Goal: Task Accomplishment & Management: Manage account settings

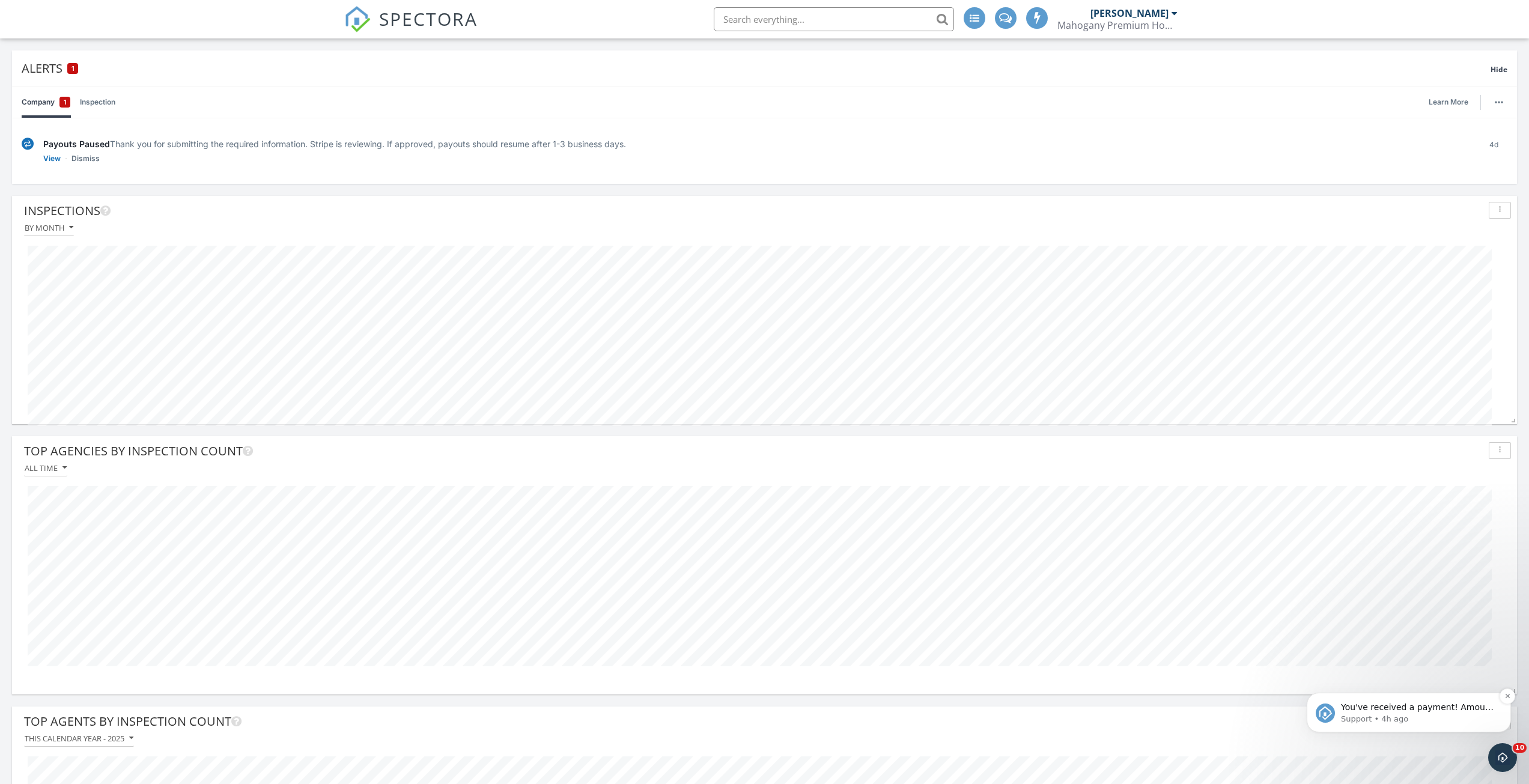
click at [1417, 721] on p "Support • 4h ago" at bounding box center [1418, 719] width 155 height 11
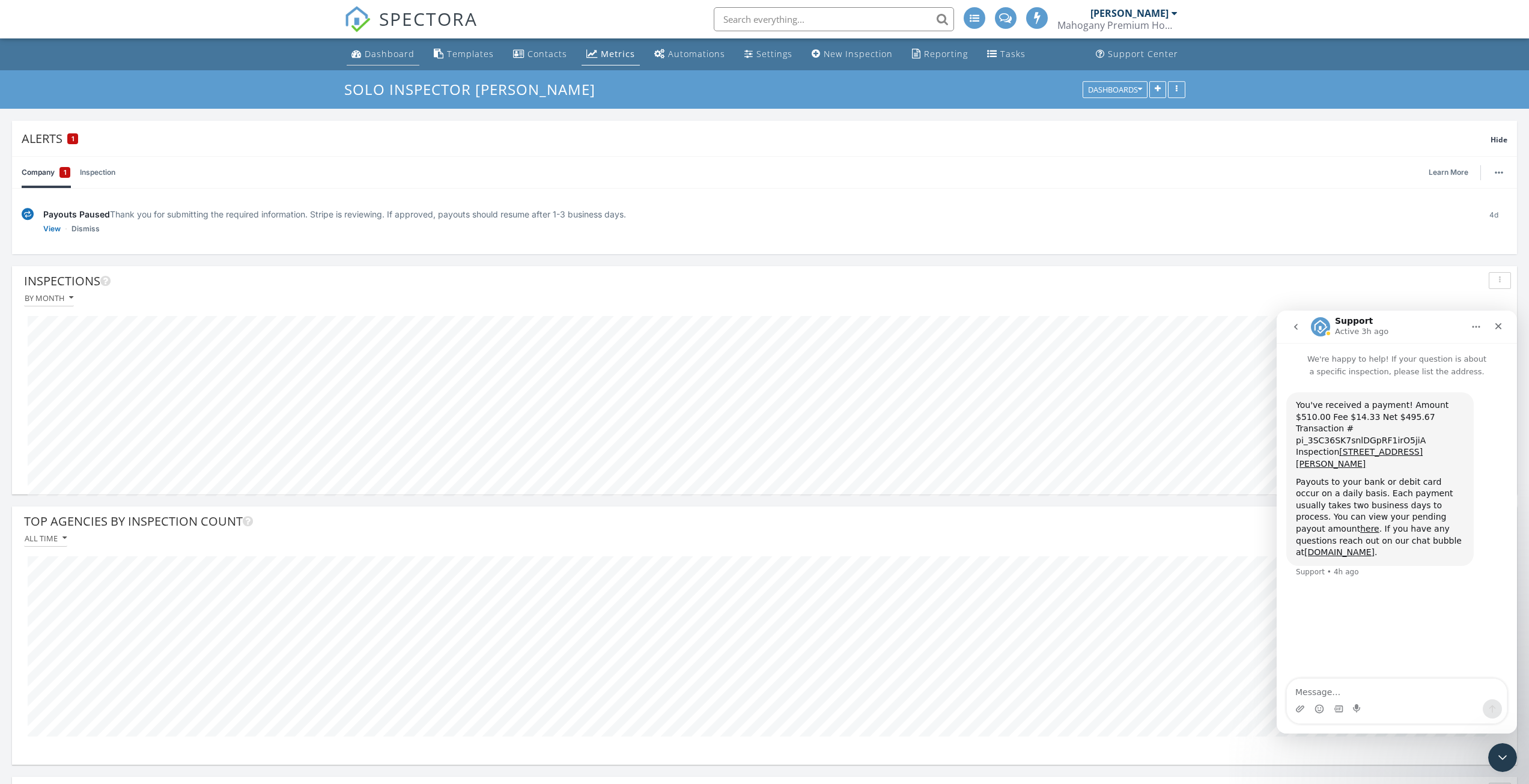
click at [374, 54] on div "Dashboard" at bounding box center [390, 54] width 50 height 11
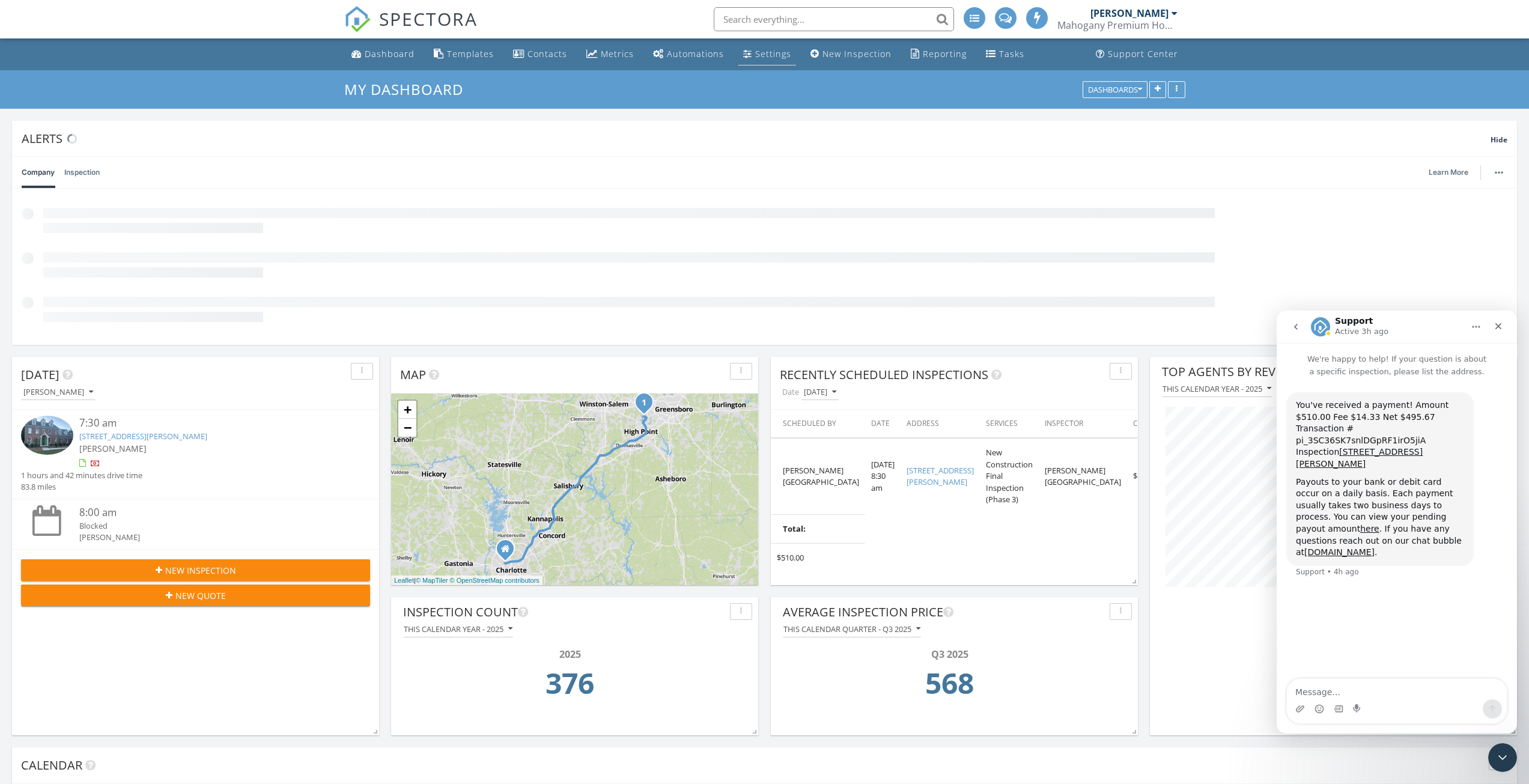
click at [773, 48] on div "Settings" at bounding box center [773, 54] width 36 height 11
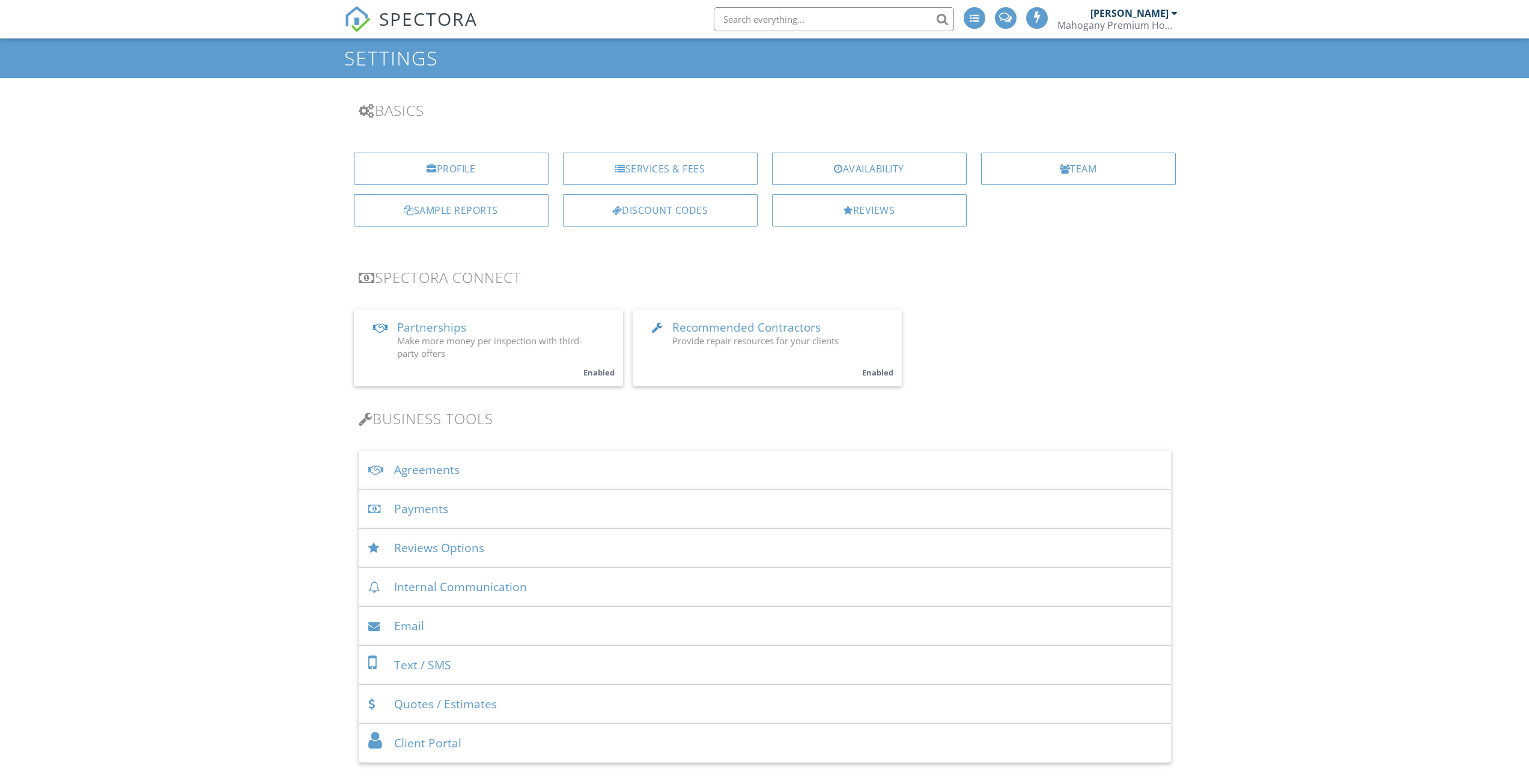
scroll to position [60, 0]
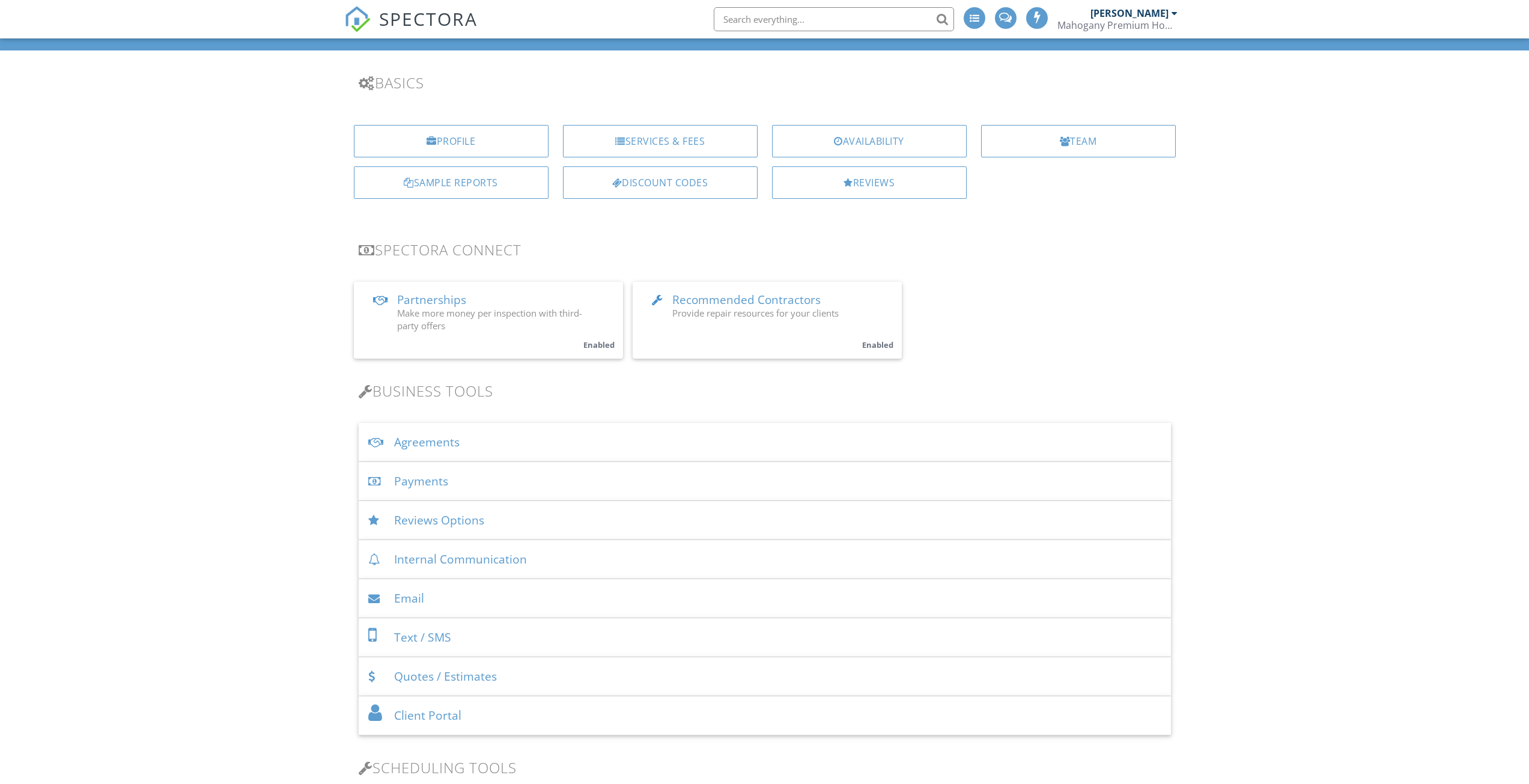
click at [447, 481] on div "Payments" at bounding box center [764, 482] width 812 height 39
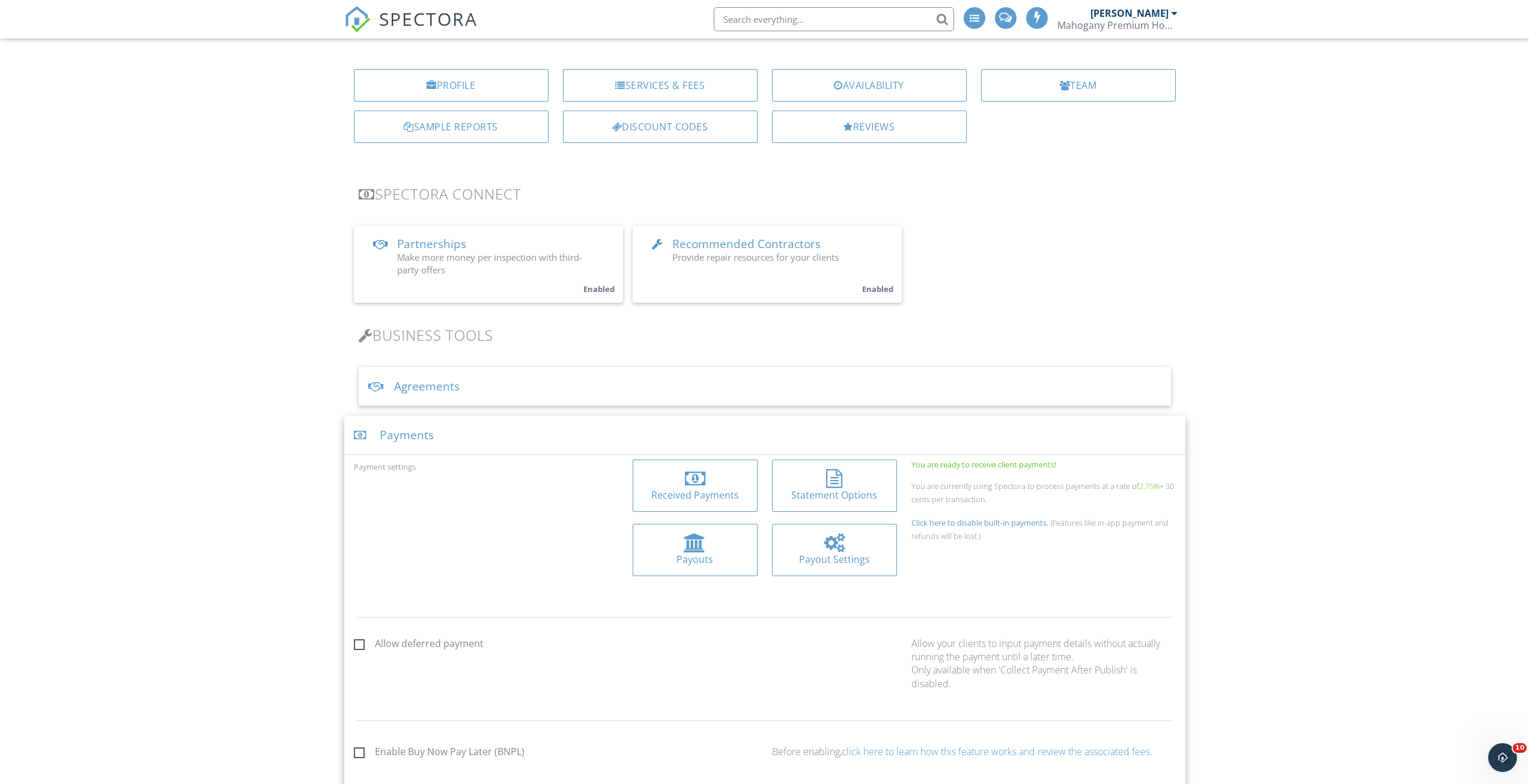
scroll to position [360, 0]
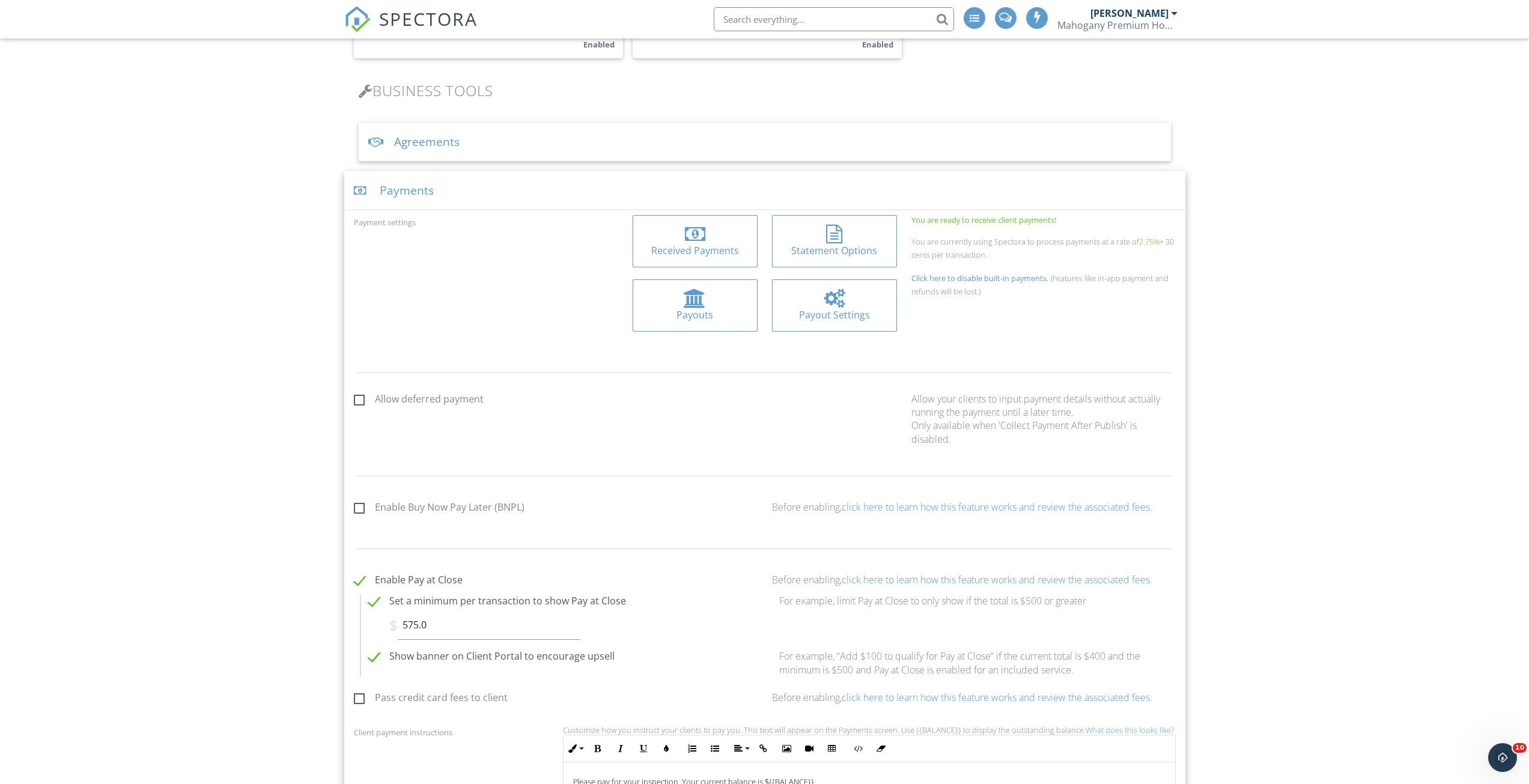
click at [701, 240] on div at bounding box center [695, 234] width 20 height 19
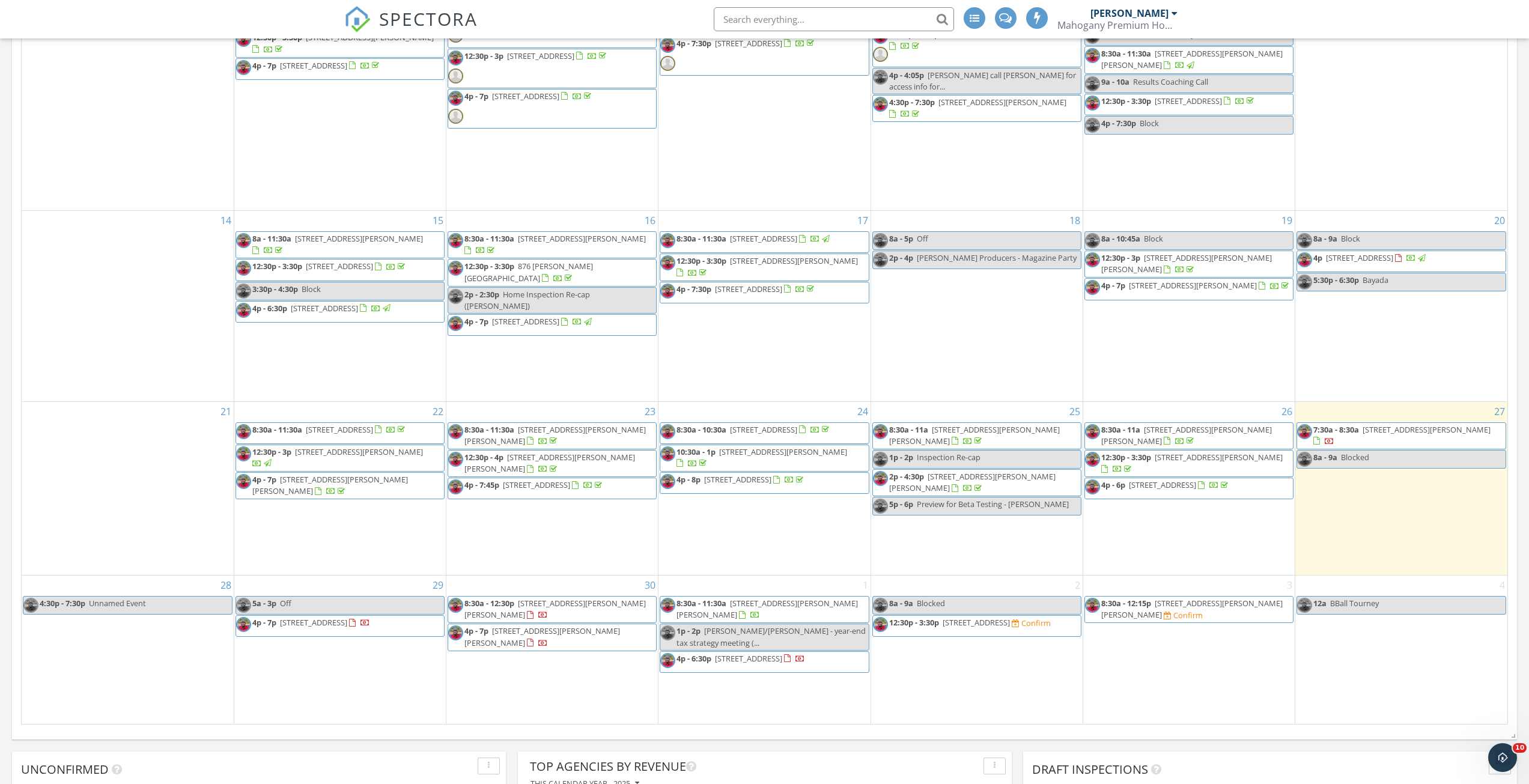
scroll to position [1050, 0]
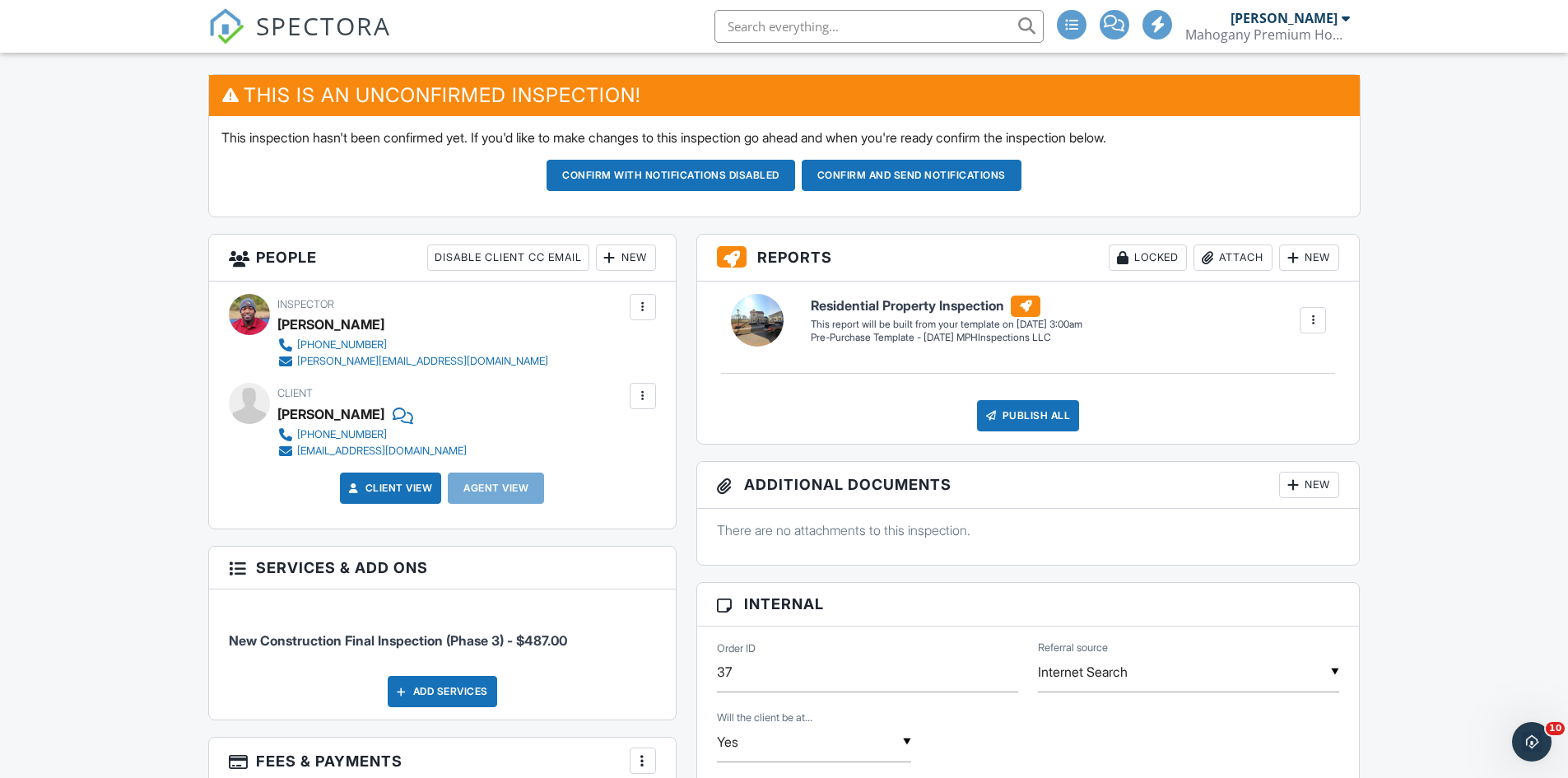
scroll to position [329, 0]
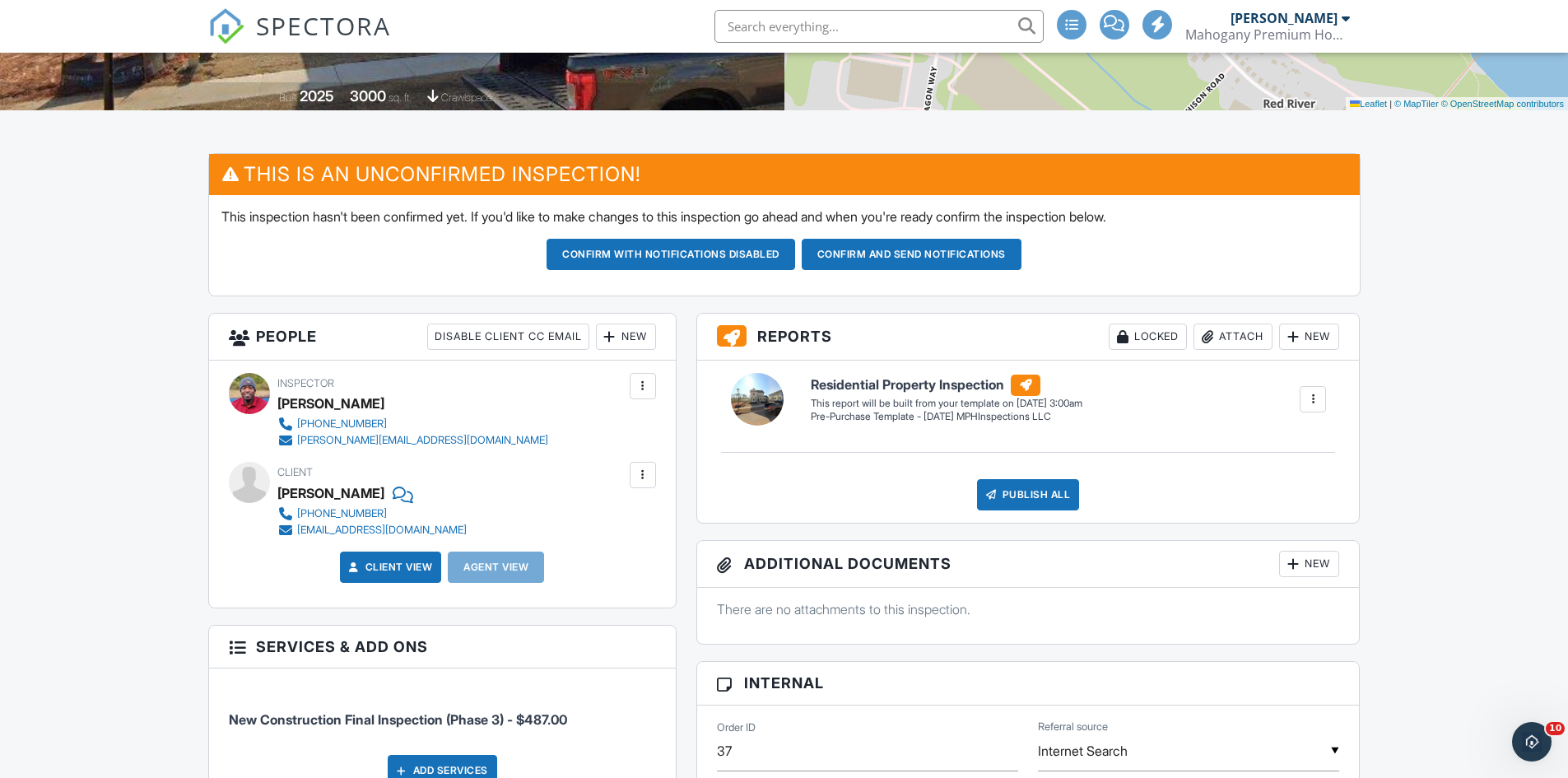
click at [908, 246] on button "Confirm and send notifications" at bounding box center [911, 254] width 220 height 31
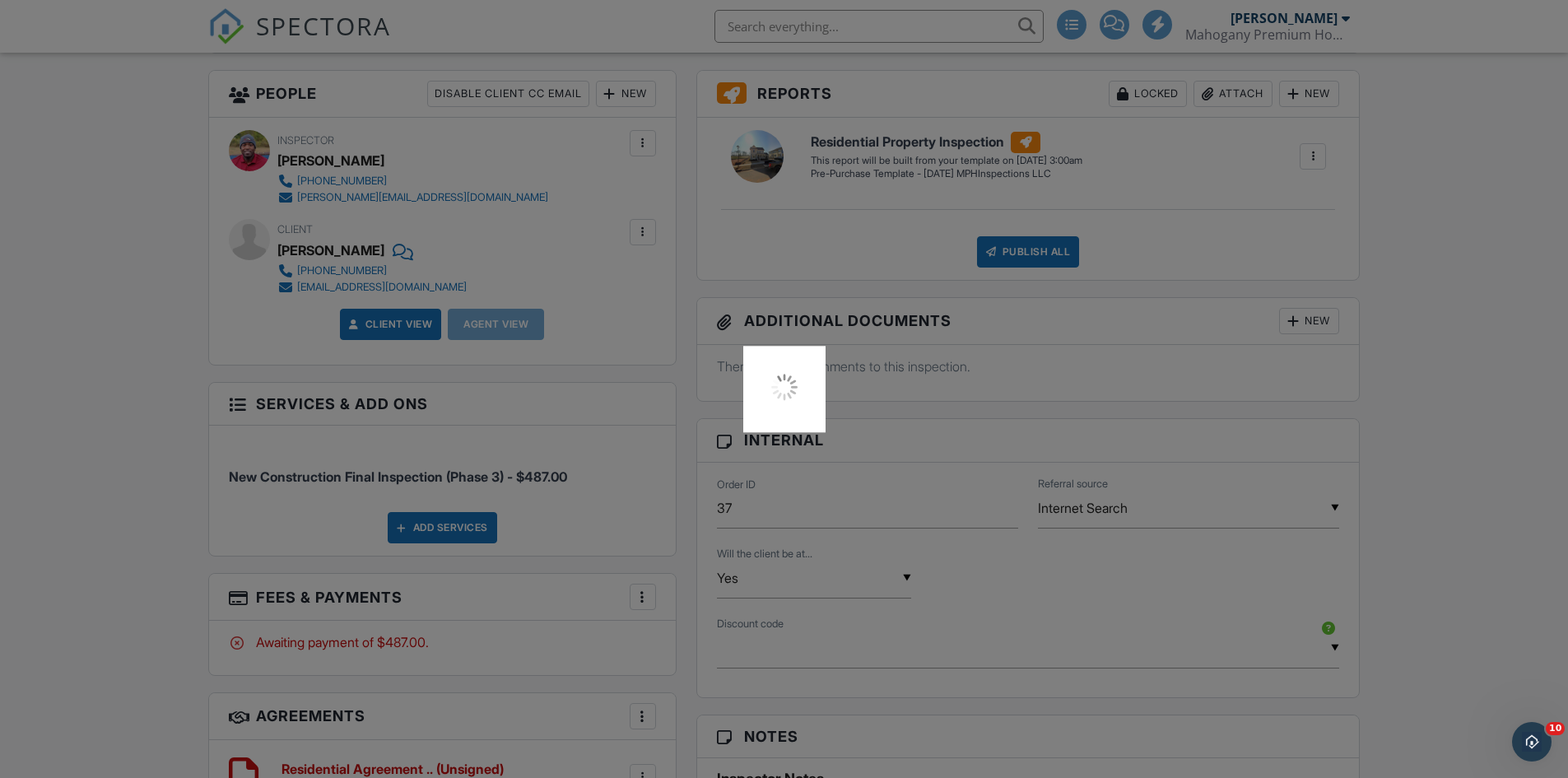
scroll to position [988, 0]
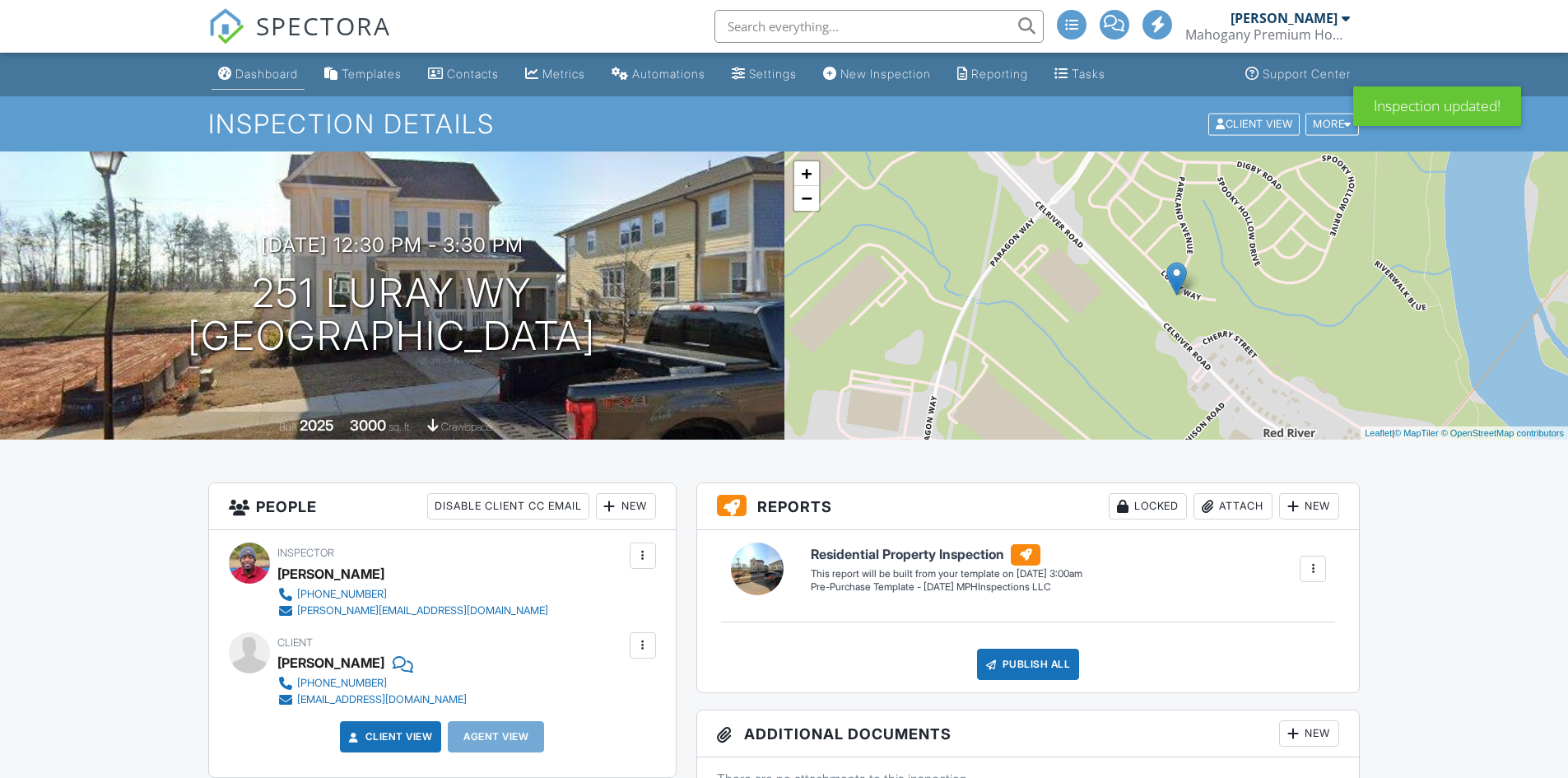
click at [253, 73] on div "Dashboard" at bounding box center [267, 74] width 62 height 14
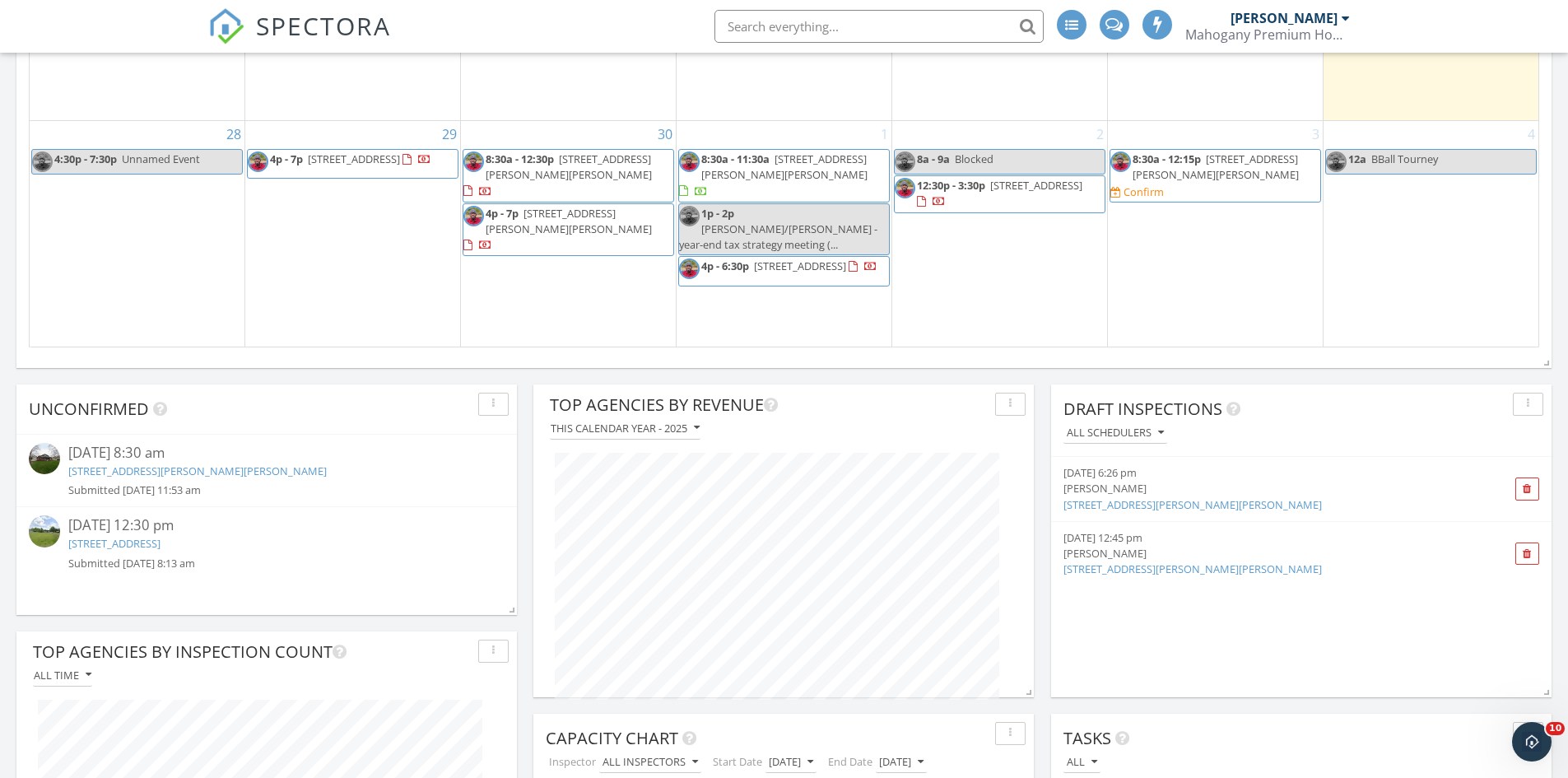
scroll to position [1997, 0]
click at [1163, 182] on span "[STREET_ADDRESS][PERSON_NAME][PERSON_NAME]" at bounding box center [1215, 166] width 166 height 30
